Goal: Transaction & Acquisition: Purchase product/service

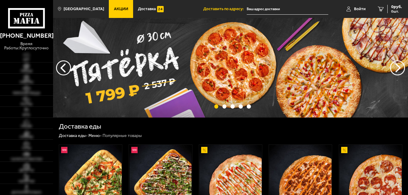
type input "[STREET_ADDRESS]"
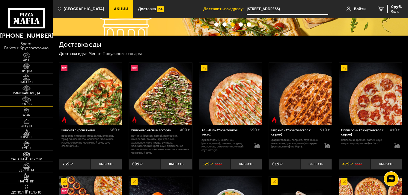
scroll to position [60, 0]
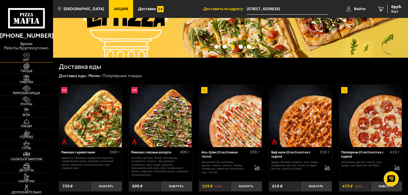
click at [24, 58] on img at bounding box center [26, 55] width 16 height 6
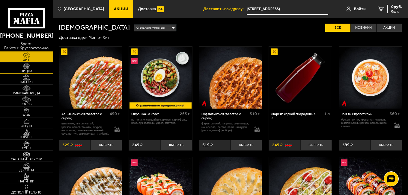
click at [29, 68] on img at bounding box center [26, 66] width 16 height 6
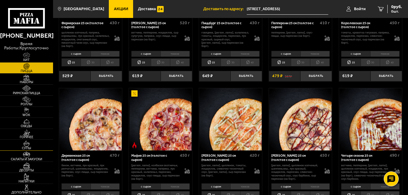
scroll to position [360, 0]
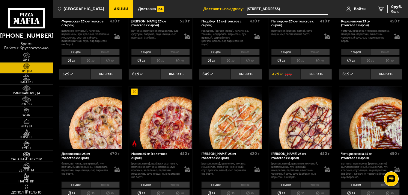
click at [114, 10] on span "Акции" at bounding box center [121, 9] width 14 height 4
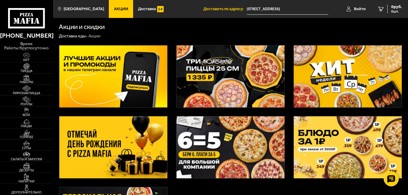
click at [221, 86] on img at bounding box center [231, 77] width 108 height 62
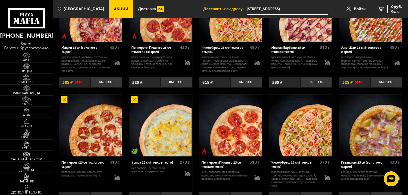
scroll to position [300, 0]
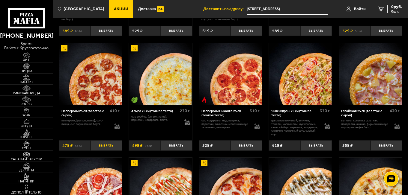
click at [103, 147] on button "Выбрать" at bounding box center [106, 146] width 31 height 10
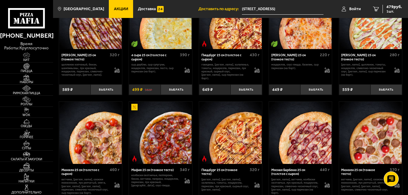
scroll to position [1109, 0]
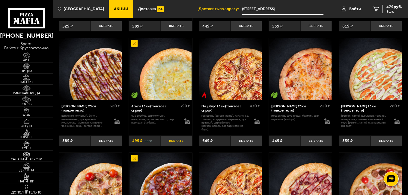
click at [178, 141] on button "Выбрать" at bounding box center [176, 141] width 31 height 10
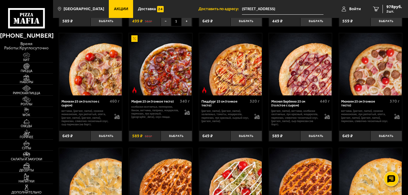
scroll to position [1259, 0]
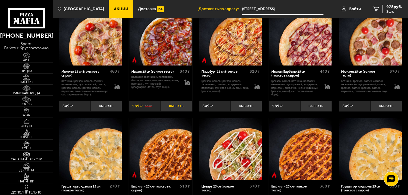
click at [177, 109] on button "Выбрать" at bounding box center [176, 106] width 31 height 10
click at [388, 12] on span "3 шт." at bounding box center [393, 12] width 18 height 4
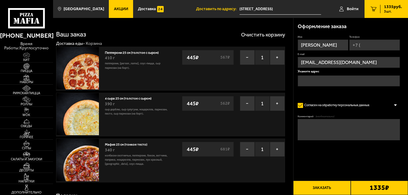
type input "[STREET_ADDRESS]"
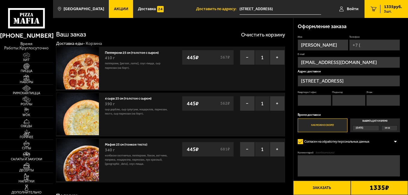
click at [382, 44] on input "Телефон" at bounding box center [374, 45] width 51 height 11
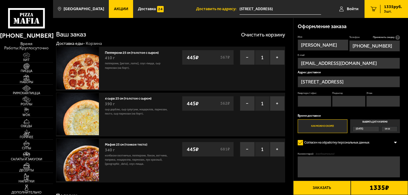
type input "[PHONE_NUMBER]"
click at [311, 103] on input "Квартира / офис" at bounding box center [315, 101] width 34 height 11
type input "34"
click at [355, 98] on input "Подъезд" at bounding box center [349, 101] width 34 height 11
type input "1"
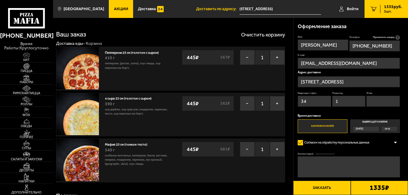
click at [388, 100] on input "Этаж" at bounding box center [383, 101] width 34 height 11
type input "7"
click at [403, 109] on div "Оформление заказа Имя [PERSON_NAME] Телефон Применить скидку Вы будете зарегист…" at bounding box center [351, 110] width 115 height 185
click at [374, 123] on label "Выбрать дату и время [DATE] 19:15" at bounding box center [375, 126] width 50 height 13
click at [0, 0] on input "Выбрать дату и время [DATE] 19:15" at bounding box center [0, 0] width 0 height 0
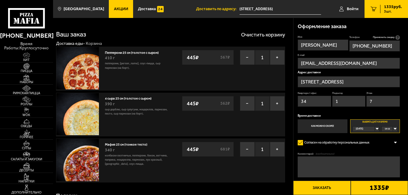
click at [375, 129] on div "[DATE]" at bounding box center [364, 129] width 22 height 5
click at [366, 141] on li "[DATE]" at bounding box center [365, 139] width 25 height 5
click at [395, 129] on div "00:00" at bounding box center [389, 129] width 15 height 5
click at [389, 166] on span "17:00" at bounding box center [387, 165] width 5 height 5
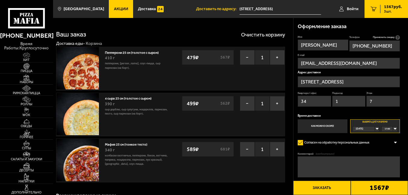
click at [322, 191] on button "Заказать" at bounding box center [321, 188] width 57 height 14
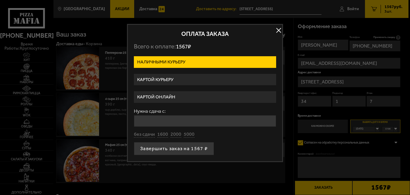
click at [150, 79] on label "Картой курьеру" at bounding box center [205, 80] width 142 height 12
click at [0, 0] on input "Картой курьеру" at bounding box center [0, 0] width 0 height 0
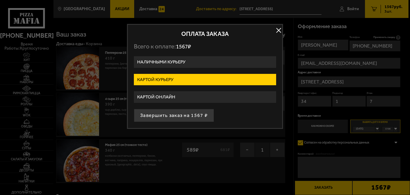
click at [279, 30] on button "button" at bounding box center [278, 30] width 9 height 9
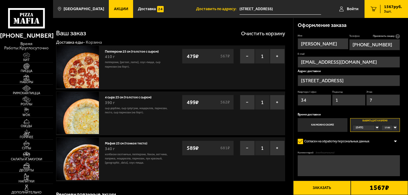
scroll to position [0, 0]
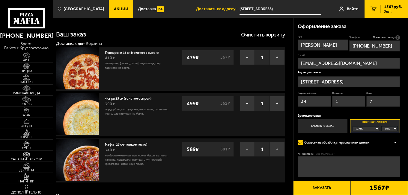
click at [109, 12] on link "Акции" at bounding box center [121, 9] width 24 height 18
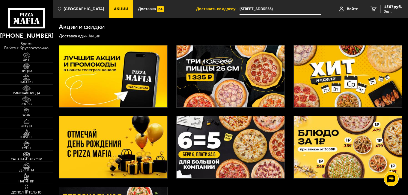
click at [234, 80] on img at bounding box center [231, 77] width 108 height 62
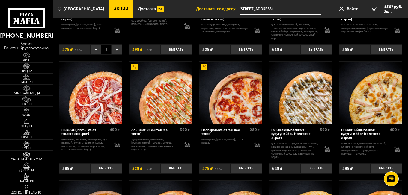
scroll to position [420, 0]
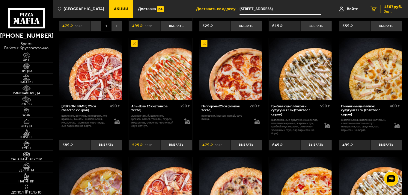
click at [389, 9] on span "1567 руб." at bounding box center [393, 7] width 18 height 4
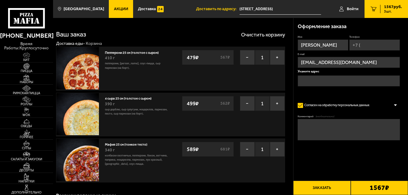
type input "[STREET_ADDRESS]"
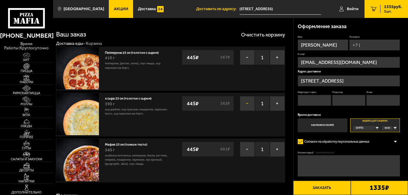
scroll to position [30, 0]
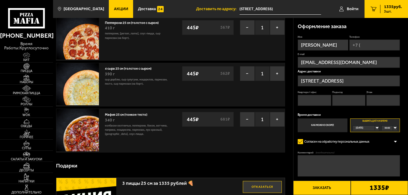
click at [319, 101] on input "Квартира / офис" at bounding box center [315, 100] width 34 height 11
type input "34"
type input "[PHONE_NUMBER]"
type input "1"
type input "7"
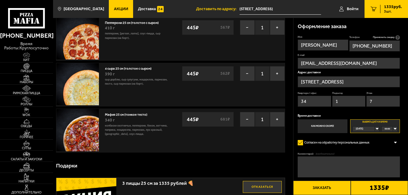
click at [404, 114] on div "Оформление заказа Имя [PERSON_NAME] Телефон Применить скидку Вы будете зарегист…" at bounding box center [351, 110] width 115 height 185
click at [375, 130] on div "[DATE]" at bounding box center [364, 129] width 22 height 5
click at [367, 139] on li "[DATE]" at bounding box center [365, 139] width 25 height 5
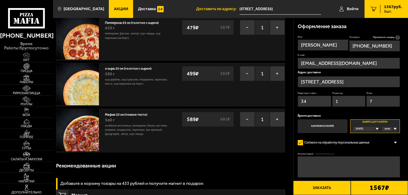
click at [395, 129] on div "00:00" at bounding box center [389, 129] width 15 height 5
click at [391, 166] on li "17:00" at bounding box center [389, 165] width 15 height 5
click at [375, 130] on div "[DATE]" at bounding box center [364, 129] width 22 height 5
click at [364, 132] on span "[DATE]" at bounding box center [359, 134] width 7 height 5
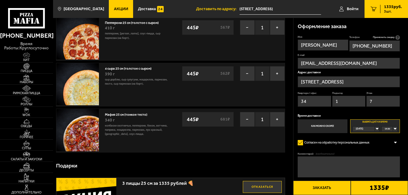
click at [375, 129] on div "[DATE]" at bounding box center [364, 129] width 22 height 5
click at [366, 138] on li "[DATE]" at bounding box center [365, 139] width 25 height 5
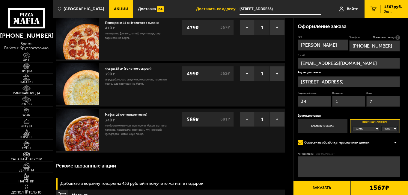
click at [81, 129] on img at bounding box center [77, 130] width 43 height 43
